Goal: Task Accomplishment & Management: Use online tool/utility

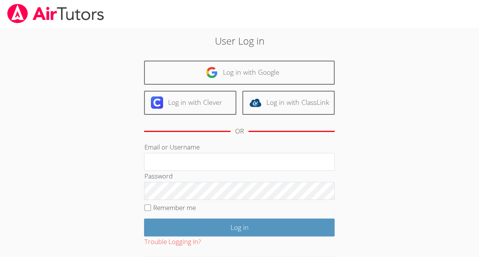
click at [208, 1] on div at bounding box center [239, 13] width 479 height 27
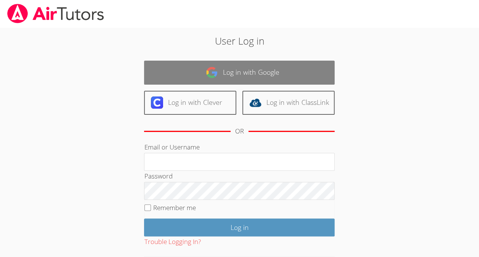
click at [240, 74] on link "Log in with Google" at bounding box center [239, 73] width 191 height 24
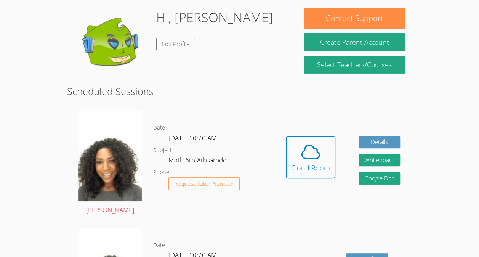
scroll to position [114, 0]
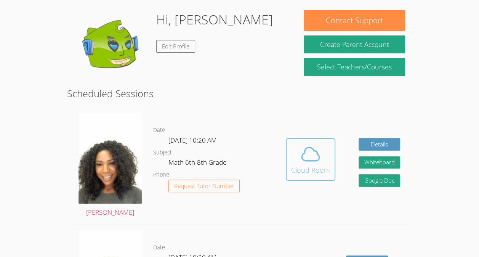
click at [307, 161] on icon at bounding box center [311, 153] width 18 height 13
click at [306, 165] on div "Cloud Room" at bounding box center [310, 170] width 39 height 11
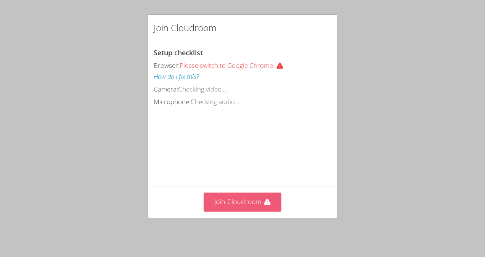
click at [239, 201] on button "Join Cloudroom" at bounding box center [242, 201] width 78 height 19
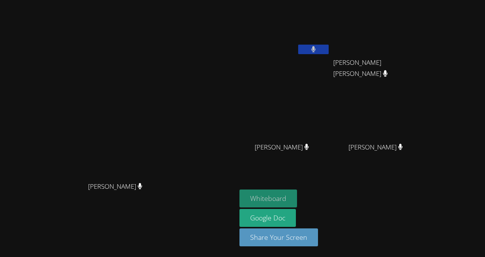
click at [297, 194] on button "Whiteboard" at bounding box center [268, 198] width 58 height 18
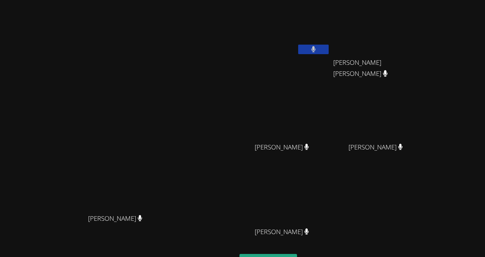
click at [330, 43] on video at bounding box center [284, 28] width 91 height 51
click at [315, 48] on icon at bounding box center [313, 49] width 5 height 6
click at [328, 46] on button at bounding box center [313, 50] width 30 height 10
click at [315, 49] on icon at bounding box center [313, 49] width 5 height 6
click at [317, 47] on icon at bounding box center [313, 49] width 8 height 6
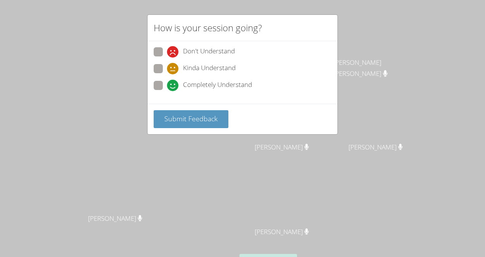
click at [206, 88] on span "Completely Understand" at bounding box center [217, 85] width 69 height 11
click at [173, 87] on input "Completely Understand" at bounding box center [170, 84] width 6 height 6
radio input "true"
click at [198, 122] on span "Submit Feedback" at bounding box center [190, 118] width 53 height 9
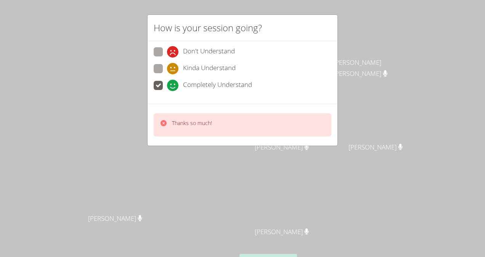
click at [243, 123] on div "Thanks so much!" at bounding box center [243, 124] width 178 height 23
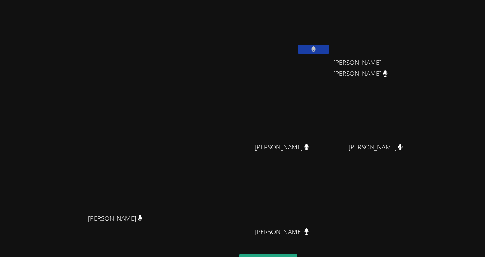
click at [328, 46] on button at bounding box center [313, 50] width 30 height 10
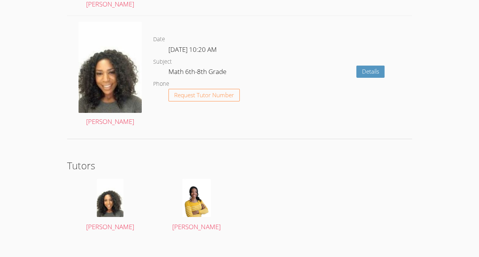
scroll to position [1238, 0]
